Goal: Information Seeking & Learning: Learn about a topic

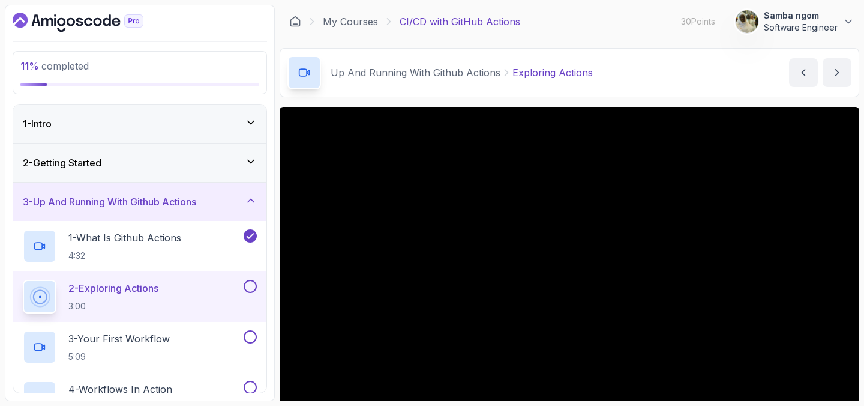
scroll to position [257, 0]
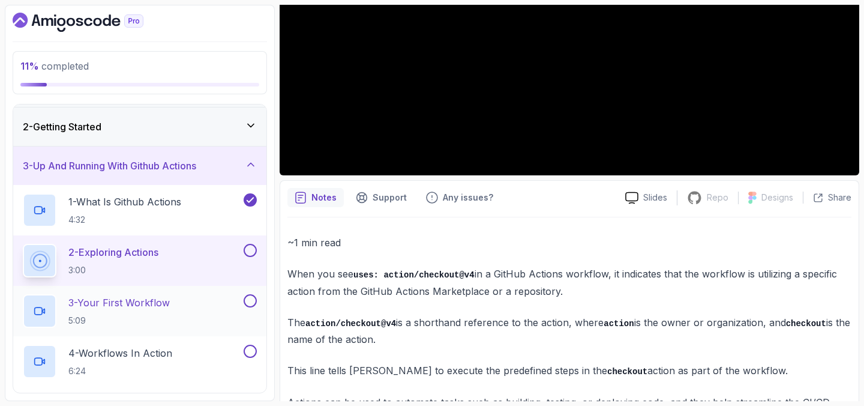
click at [212, 302] on div "3 - Your First Workflow 5:09" at bounding box center [132, 311] width 218 height 34
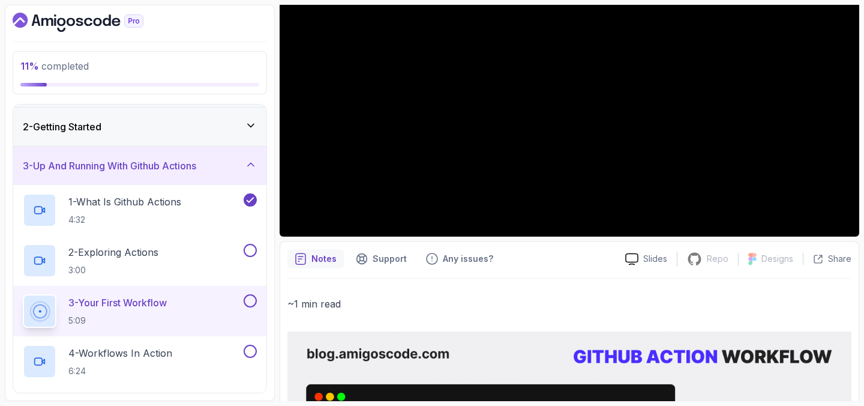
scroll to position [200, 0]
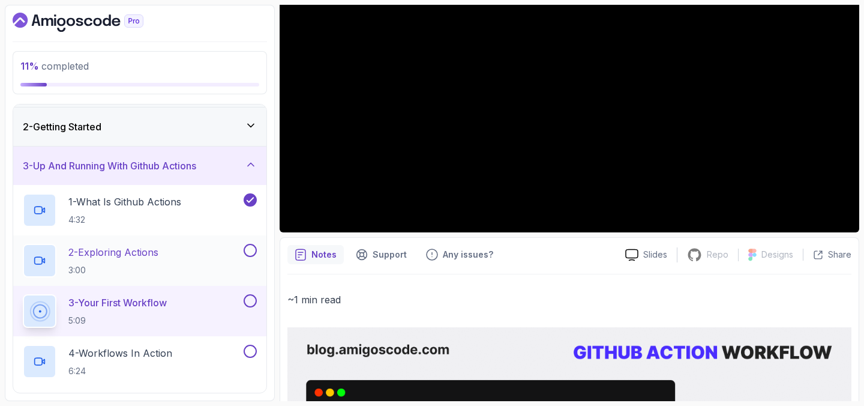
click at [202, 250] on div "2 - Exploring Actions 3:00" at bounding box center [132, 261] width 218 height 34
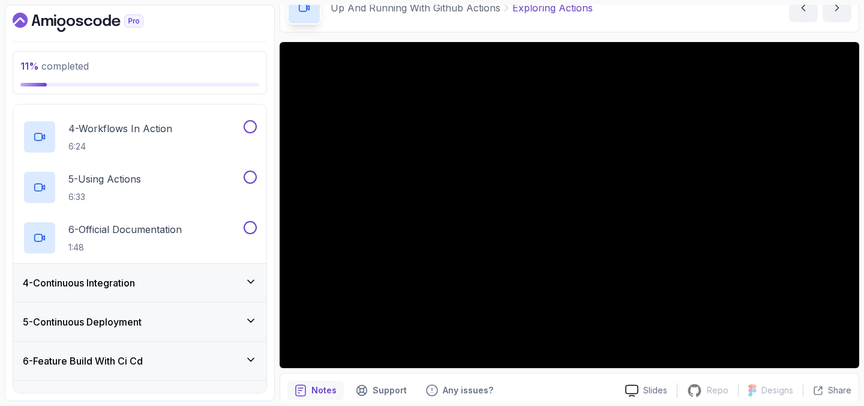
scroll to position [61, 0]
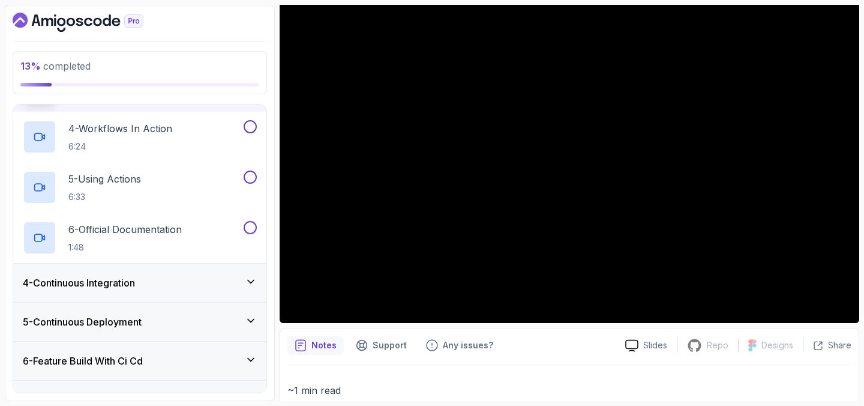
scroll to position [137, 0]
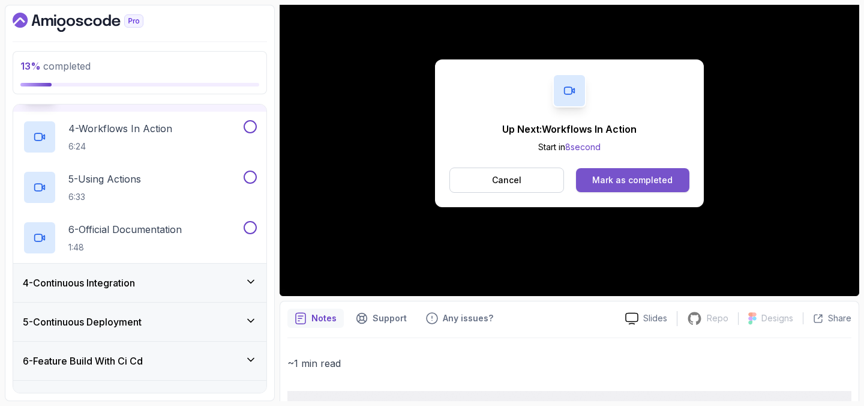
click at [628, 184] on div "Mark as completed" at bounding box center [632, 180] width 80 height 12
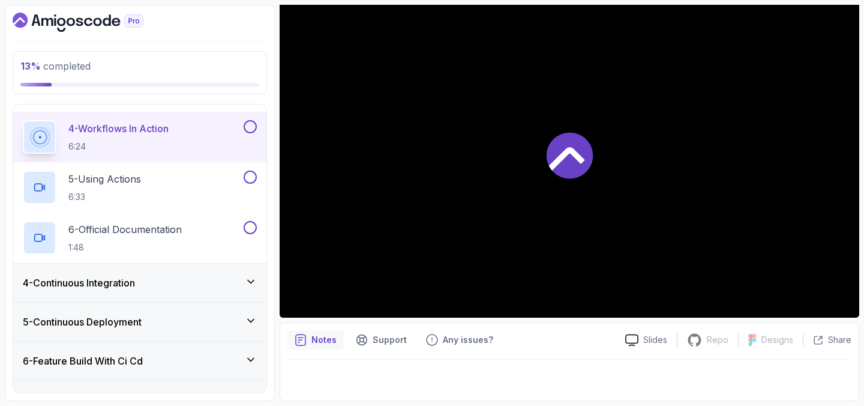
scroll to position [115, 0]
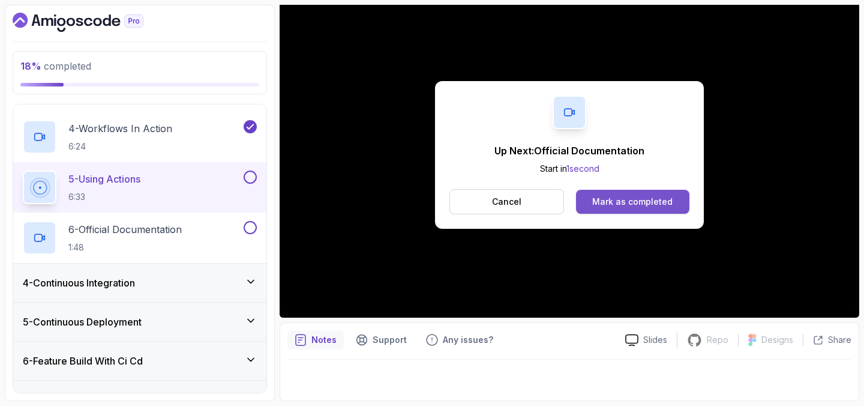
scroll to position [137, 0]
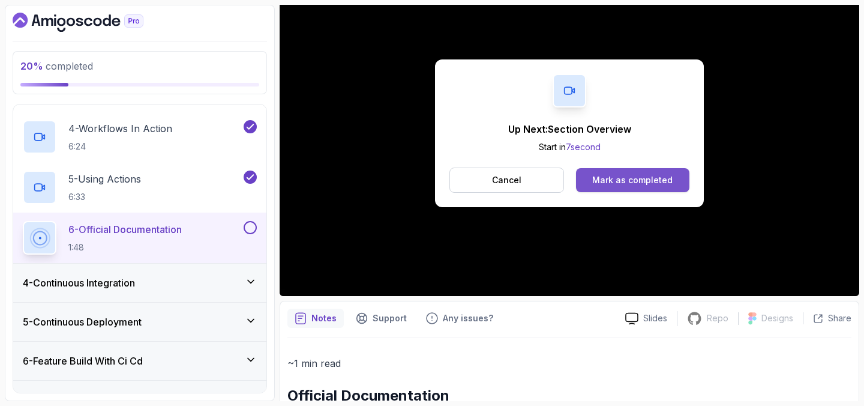
click at [609, 187] on button "Mark as completed" at bounding box center [632, 180] width 113 height 24
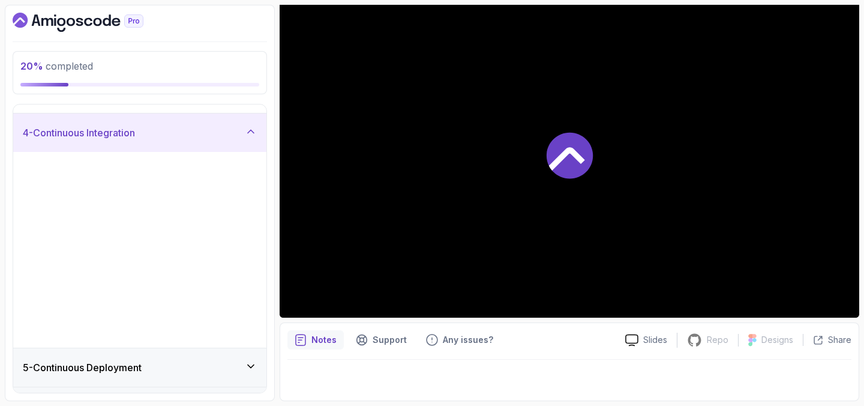
scroll to position [63, 0]
